Goal: Task Accomplishment & Management: Use online tool/utility

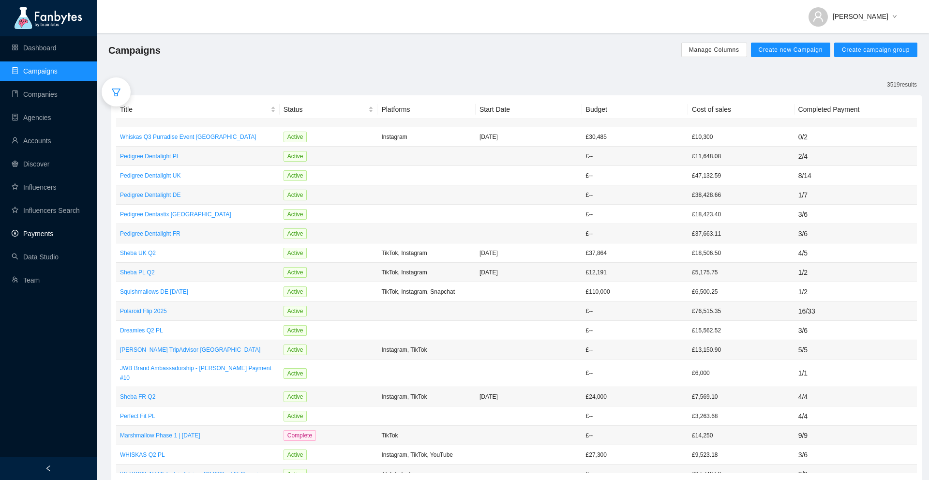
click at [43, 237] on link "Payments" at bounding box center [33, 234] width 42 height 8
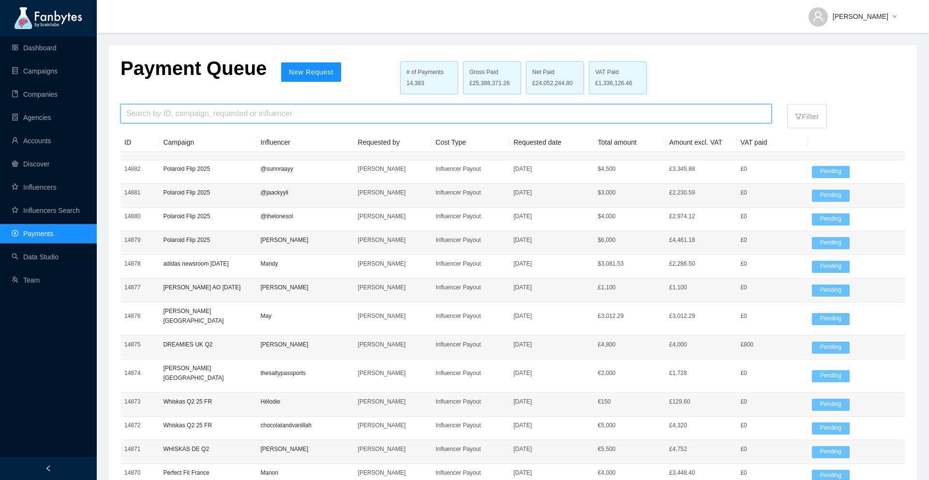
click at [225, 111] on input "search" at bounding box center [445, 113] width 639 height 18
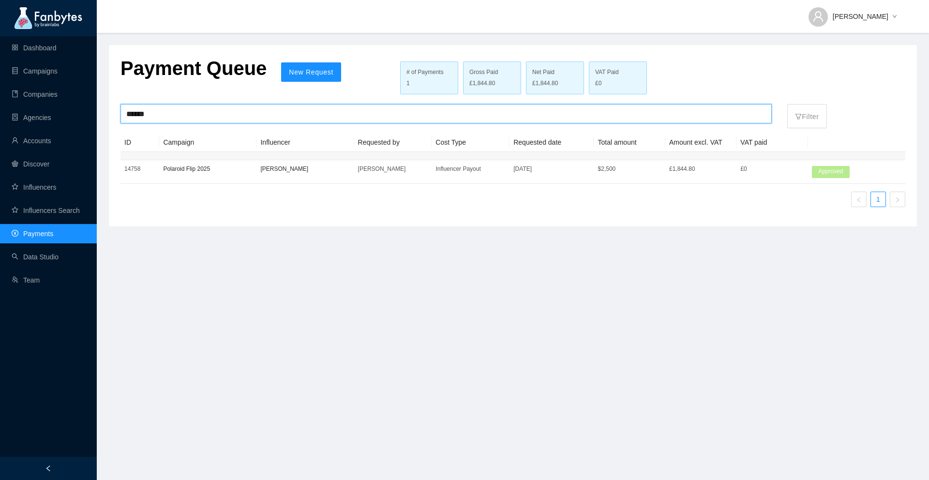
type input "******"
click at [519, 211] on div "ID Campaign Influencer Requested by Cost Type Requested date Total amount Amoun…" at bounding box center [512, 174] width 784 height 82
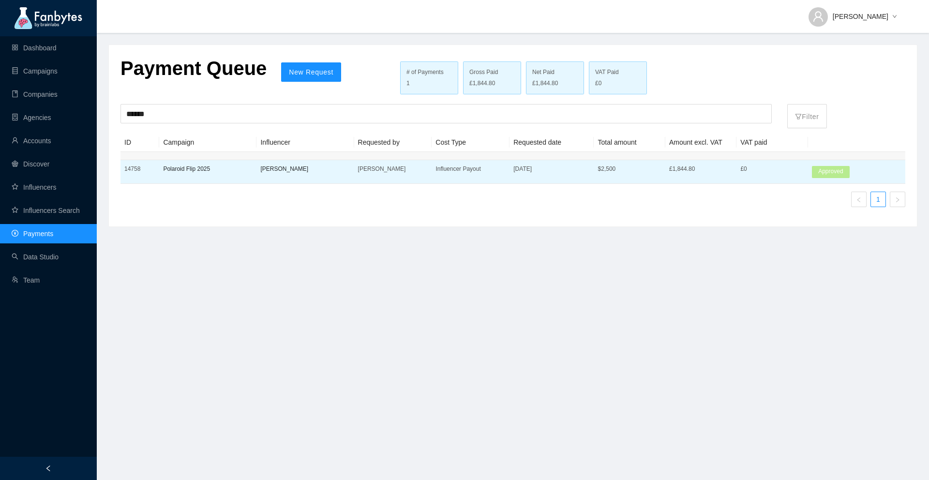
click at [576, 171] on p "[DATE]" at bounding box center [551, 169] width 76 height 10
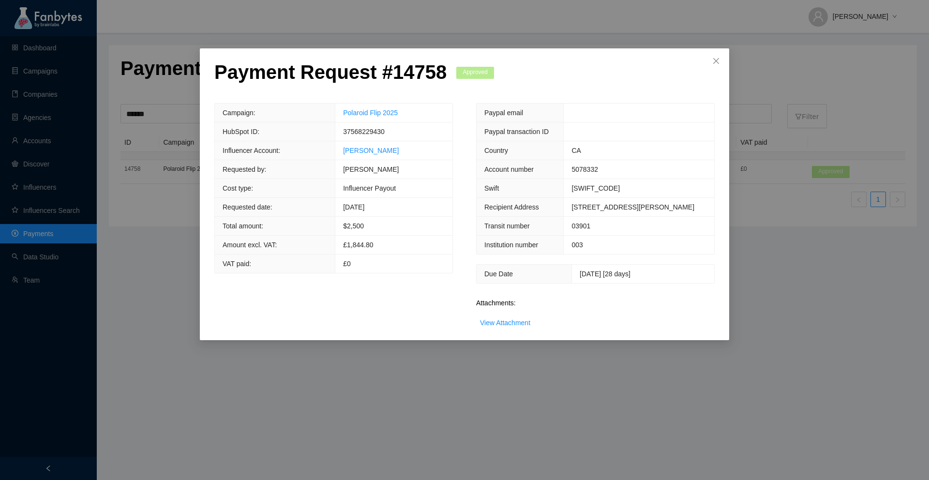
click at [513, 328] on div "View Attachment" at bounding box center [505, 322] width 50 height 11
click at [513, 326] on link "View Attachment" at bounding box center [505, 323] width 50 height 8
